Goal: Task Accomplishment & Management: Use online tool/utility

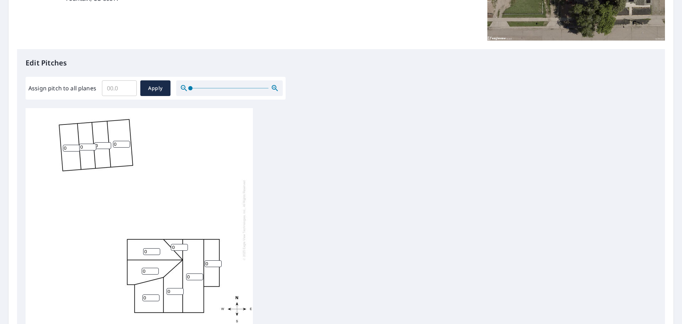
scroll to position [142, 0]
drag, startPoint x: 119, startPoint y: 141, endPoint x: 115, endPoint y: 143, distance: 4.0
click at [116, 142] on input "0" at bounding box center [121, 143] width 17 height 7
drag, startPoint x: 120, startPoint y: 144, endPoint x: 105, endPoint y: 143, distance: 15.3
click at [105, 143] on div "0 0 0 0 0 0 0 0 0 0 0" at bounding box center [139, 219] width 227 height 223
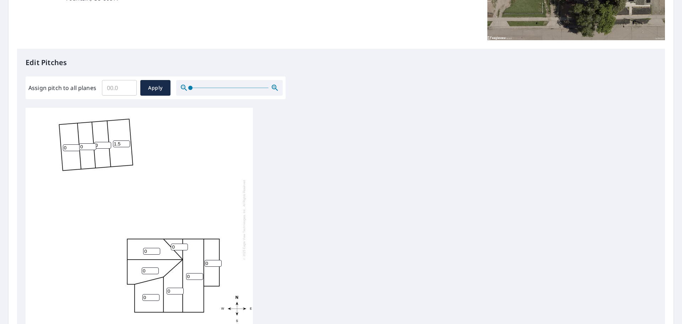
type input "1.5"
click at [67, 146] on input "0" at bounding box center [71, 147] width 17 height 7
drag, startPoint x: 68, startPoint y: 147, endPoint x: 58, endPoint y: 147, distance: 9.9
click at [58, 147] on div "0 1.5 0 0 0 0 0 0 0 0 0" at bounding box center [139, 219] width 227 height 223
type input "1.5"
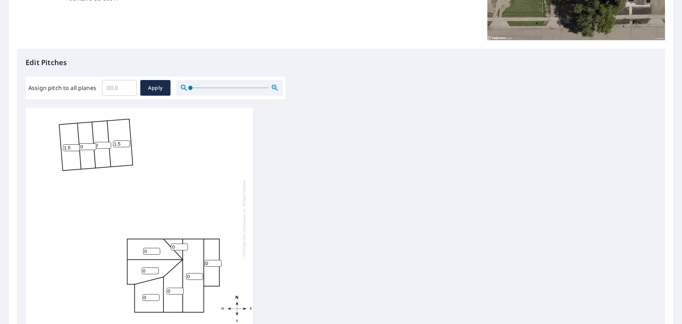
drag, startPoint x: 84, startPoint y: 145, endPoint x: 80, endPoint y: 150, distance: 6.0
click at [79, 149] on div "0 1.5 0 0 0 1.5 0 0 0 0 0" at bounding box center [139, 219] width 227 height 223
type input "4"
click at [99, 143] on input "0" at bounding box center [102, 145] width 17 height 7
drag, startPoint x: 99, startPoint y: 143, endPoint x: 88, endPoint y: 143, distance: 11.0
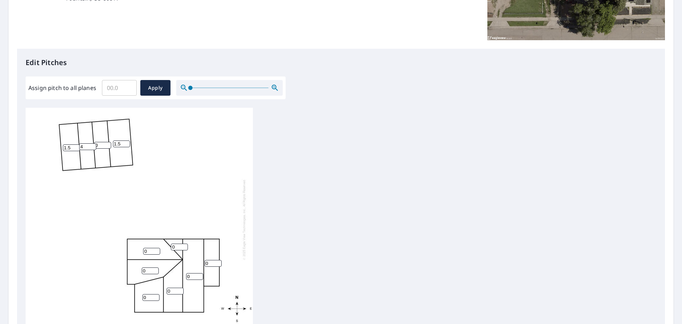
click at [88, 143] on div "0 1.5 0 0 0 1.5 0 0 0 4 0" at bounding box center [139, 219] width 227 height 223
type input "4"
drag, startPoint x: 152, startPoint y: 289, endPoint x: 125, endPoint y: 293, distance: 27.3
click at [125, 292] on div "0 1.5 0 0 0 1.5 0 0 4 4 0" at bounding box center [139, 217] width 227 height 223
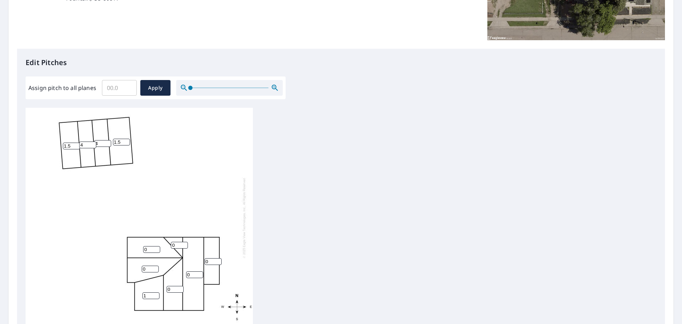
type input "1"
drag, startPoint x: 205, startPoint y: 255, endPoint x: 195, endPoint y: 261, distance: 11.3
click at [205, 258] on input "0" at bounding box center [213, 261] width 17 height 7
type input "1"
drag, startPoint x: 192, startPoint y: 270, endPoint x: 185, endPoint y: 272, distance: 7.5
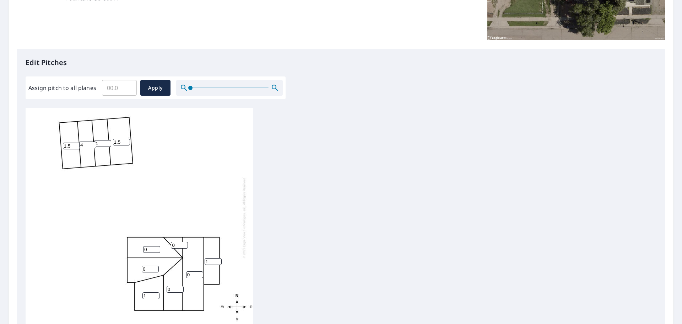
click at [185, 270] on div "0 1.5 0 0 1 1.5 0 1 4 4 0" at bounding box center [139, 217] width 227 height 223
type input "7"
drag, startPoint x: 175, startPoint y: 239, endPoint x: 168, endPoint y: 244, distance: 8.5
click at [169, 242] on div "7 1.5 0 0 1 1.5 0 1 4 4 0" at bounding box center [139, 217] width 227 height 223
type input "7"
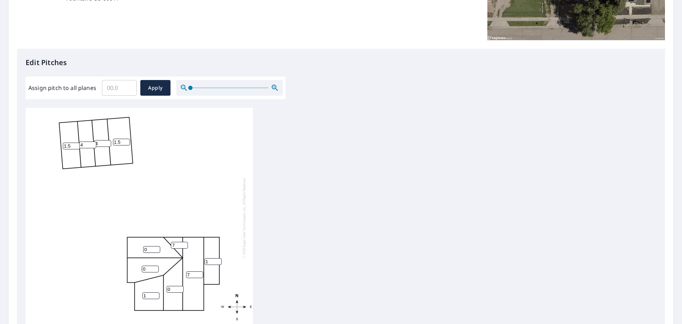
drag, startPoint x: 147, startPoint y: 244, endPoint x: 141, endPoint y: 248, distance: 7.6
click at [142, 246] on div "7 1.5 0 0 1 1.5 0 1 4 4 7" at bounding box center [139, 217] width 227 height 223
type input "7"
click at [131, 264] on div "7 1.5 0 7 1 1.5 0 1 4 4 7" at bounding box center [139, 217] width 227 height 223
type input "7"
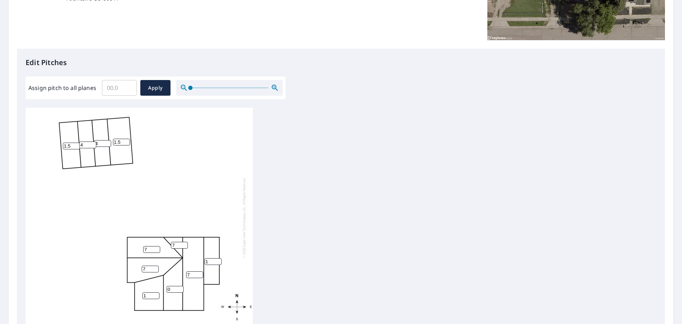
drag, startPoint x: 171, startPoint y: 282, endPoint x: 165, endPoint y: 284, distance: 6.2
click at [167, 286] on input "0" at bounding box center [175, 289] width 17 height 7
type input "7"
click at [155, 90] on span "Apply" at bounding box center [155, 87] width 19 height 9
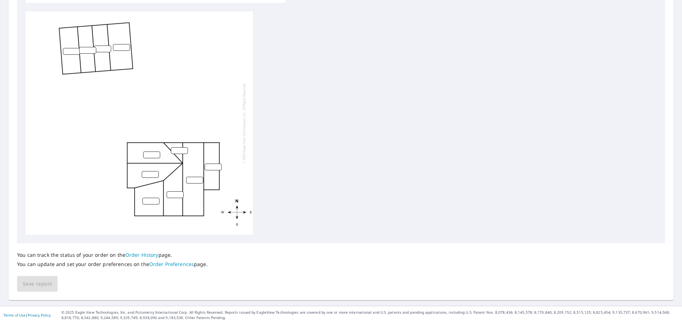
click at [141, 255] on link "Order History" at bounding box center [141, 254] width 33 height 7
